Goal: Task Accomplishment & Management: Manage account settings

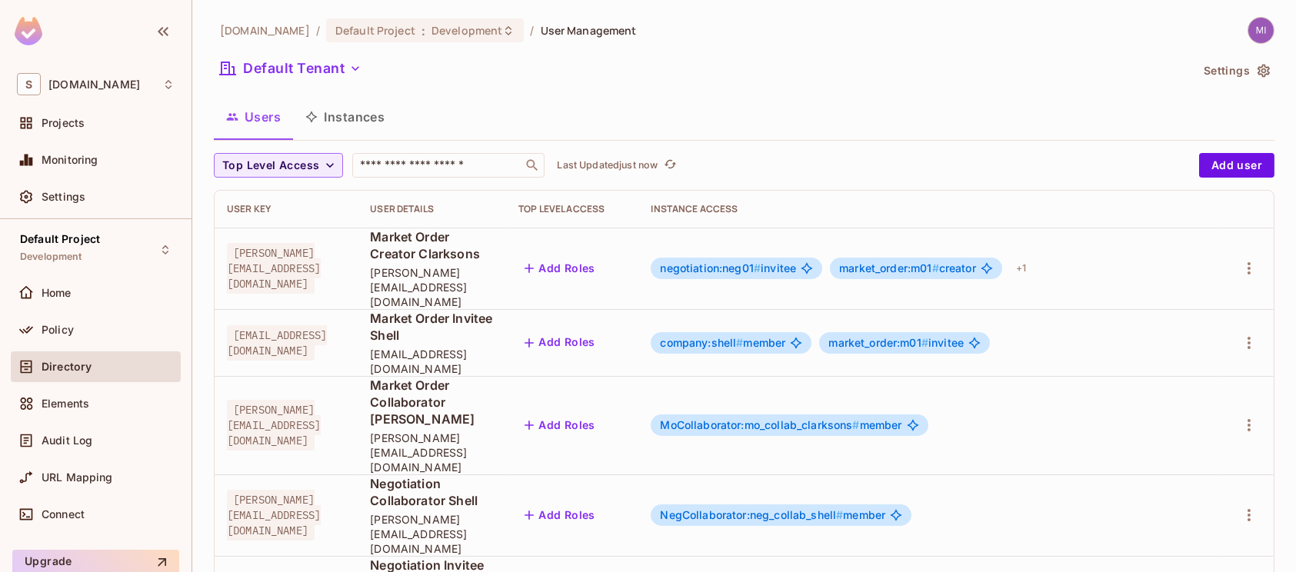
scroll to position [65, 0]
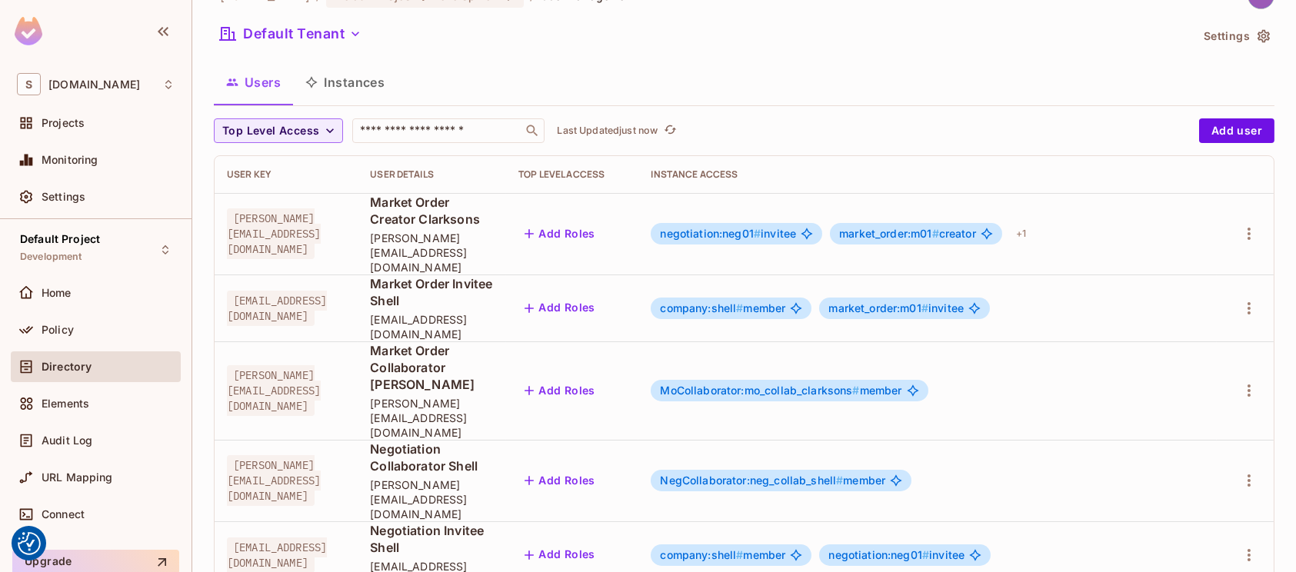
scroll to position [65, 0]
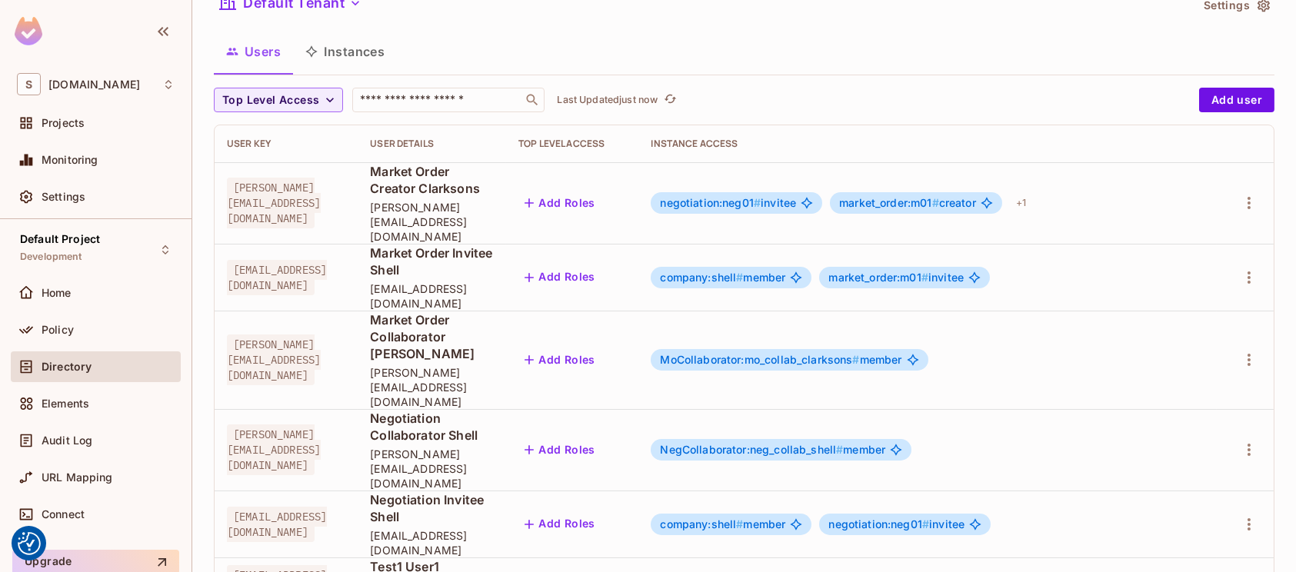
click at [1173, 491] on div at bounding box center [648, 286] width 1296 height 572
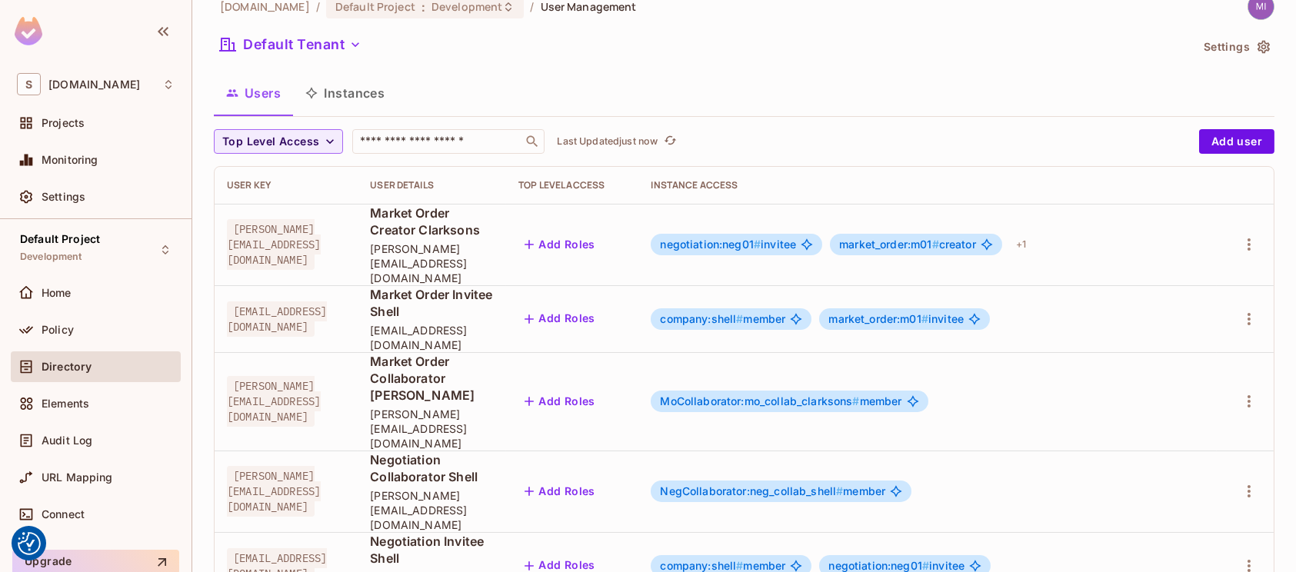
scroll to position [65, 0]
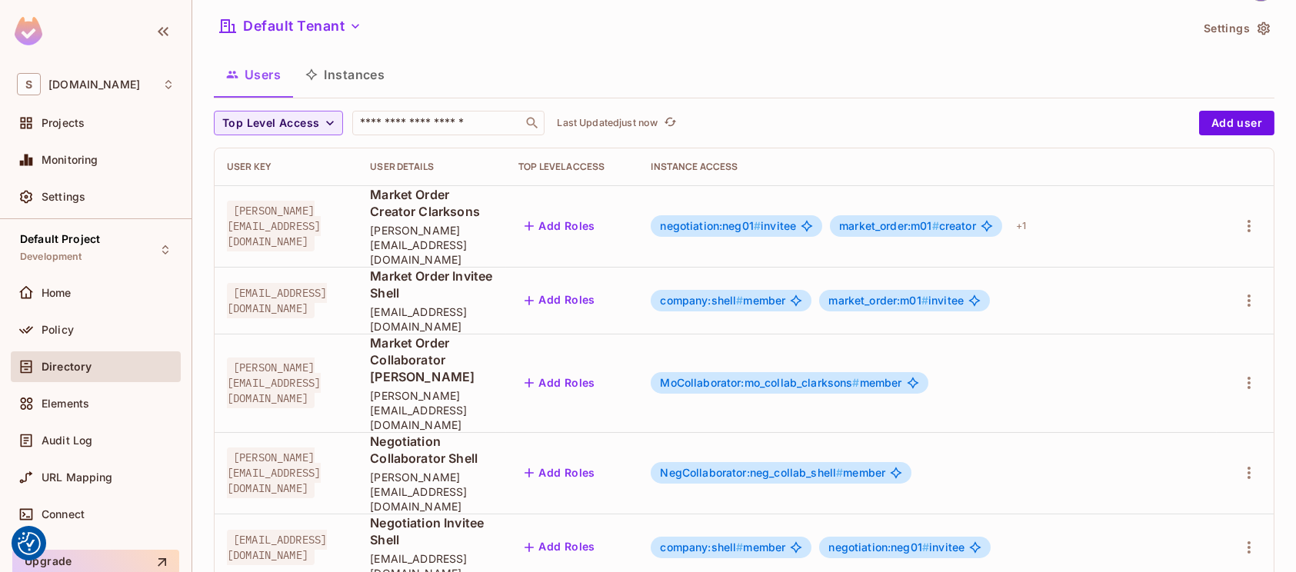
scroll to position [65, 0]
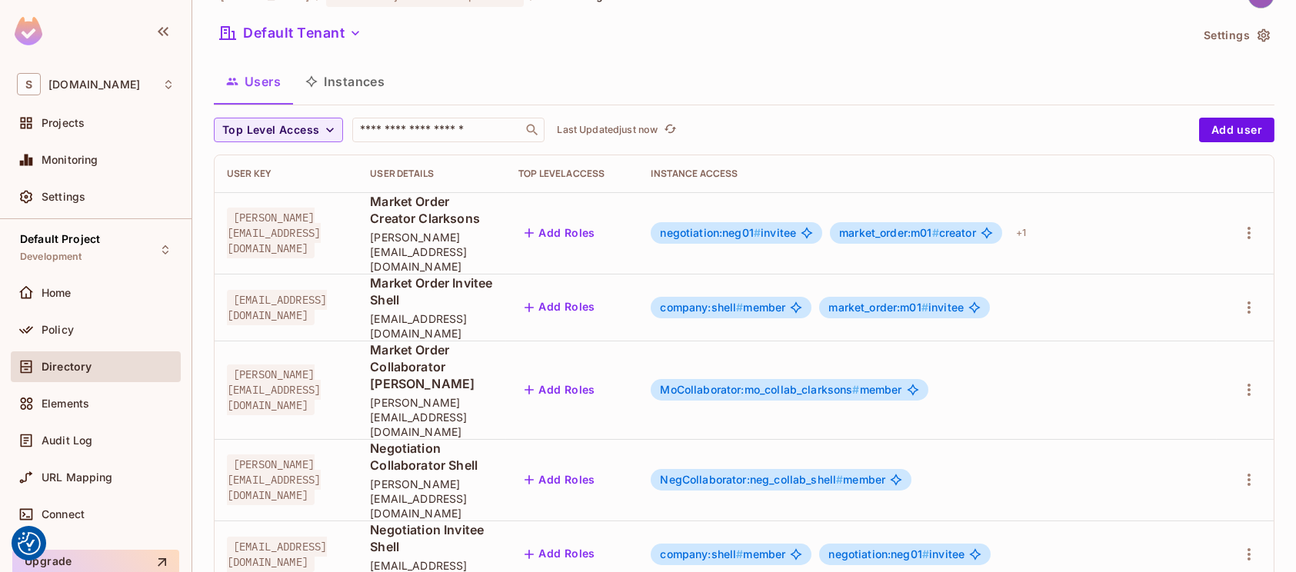
scroll to position [65, 0]
